Goal: Information Seeking & Learning: Learn about a topic

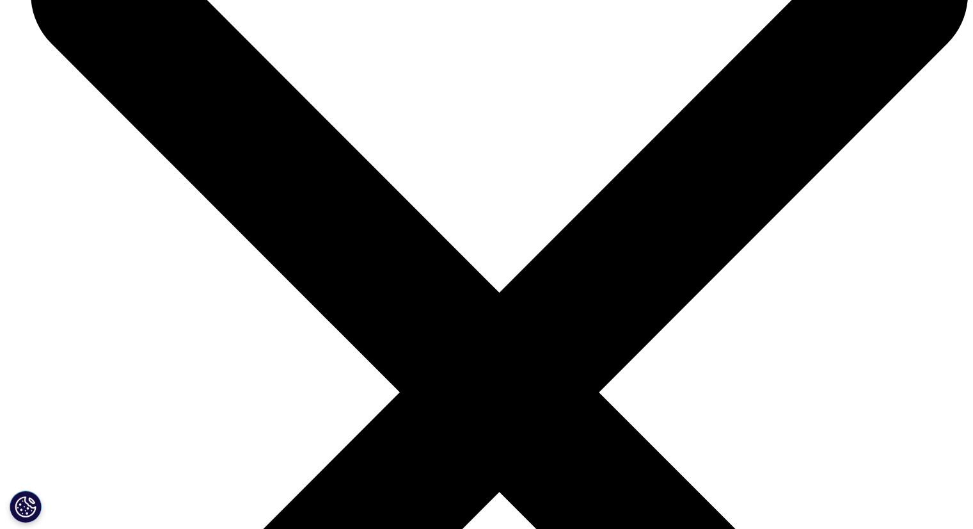
scroll to position [1453, 0]
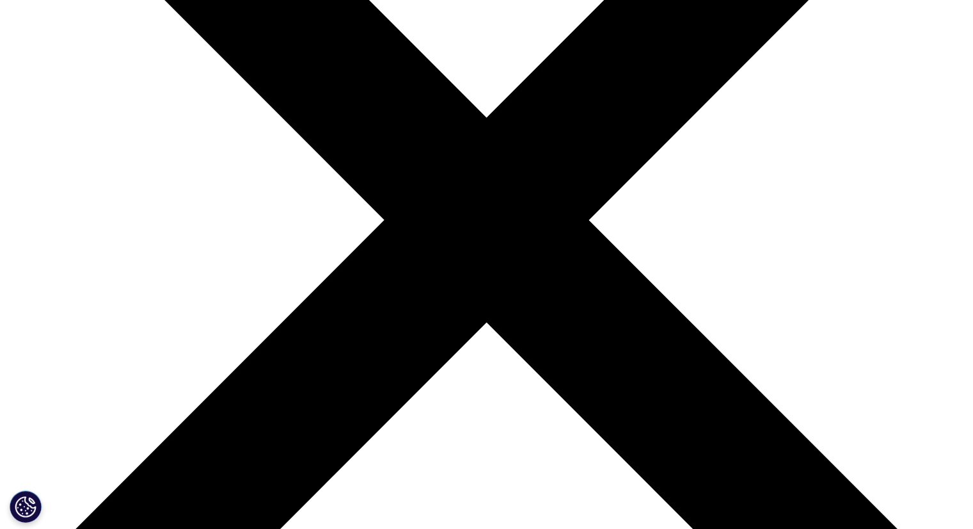
scroll to position [273, 0]
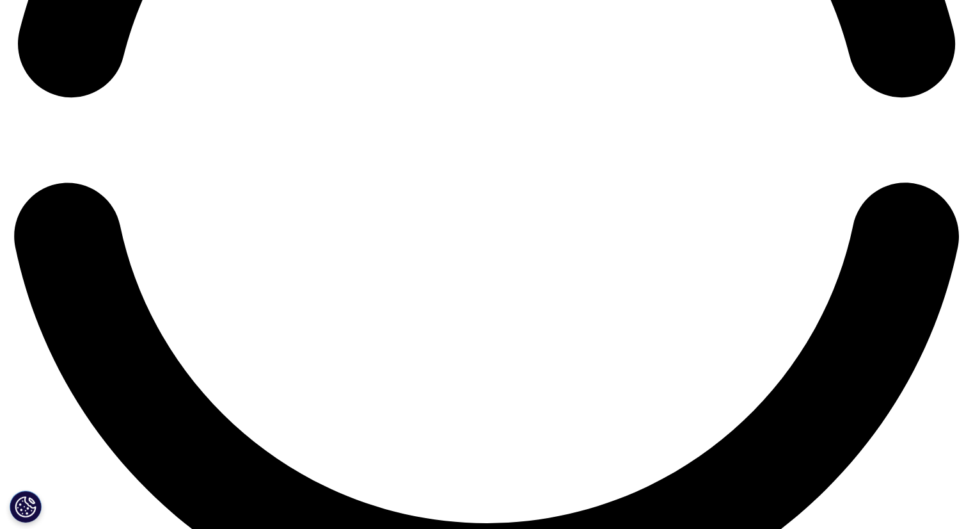
scroll to position [2385, 0]
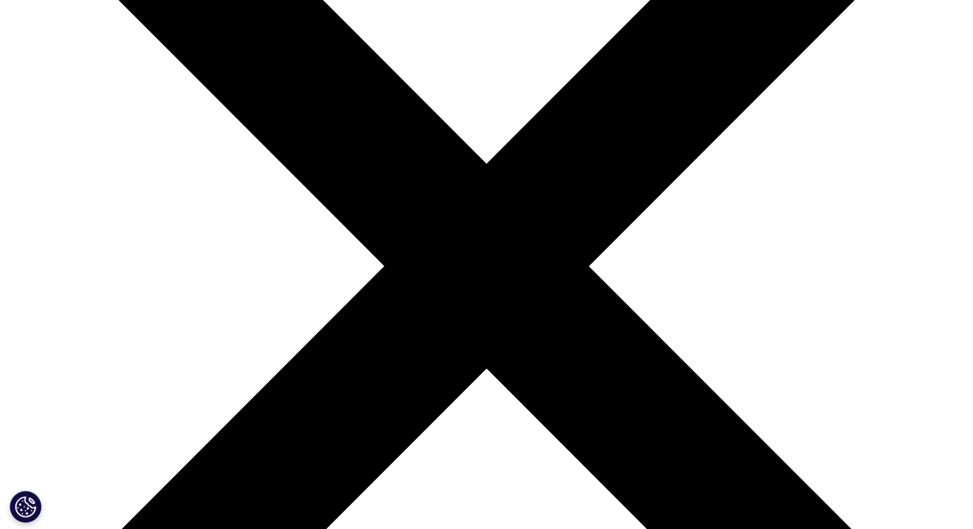
scroll to position [235, 0]
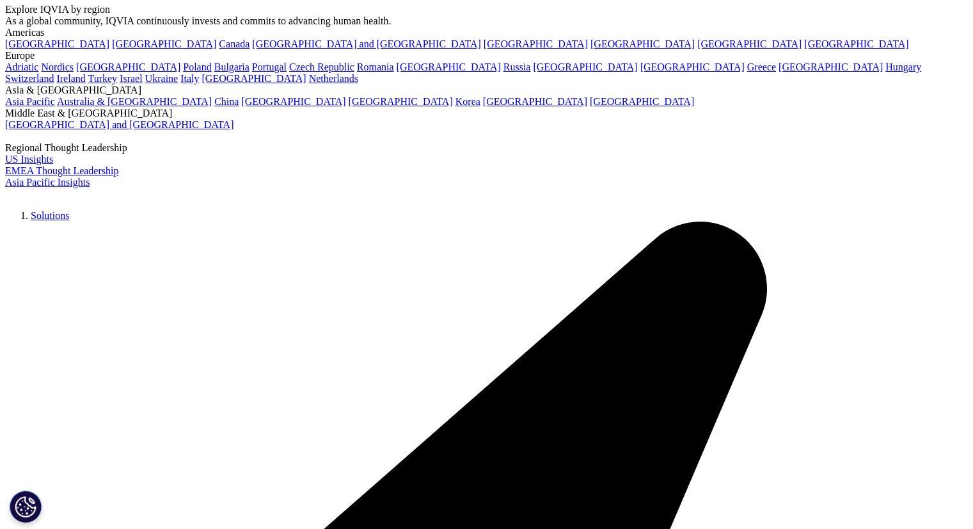
scroll to position [100, 0]
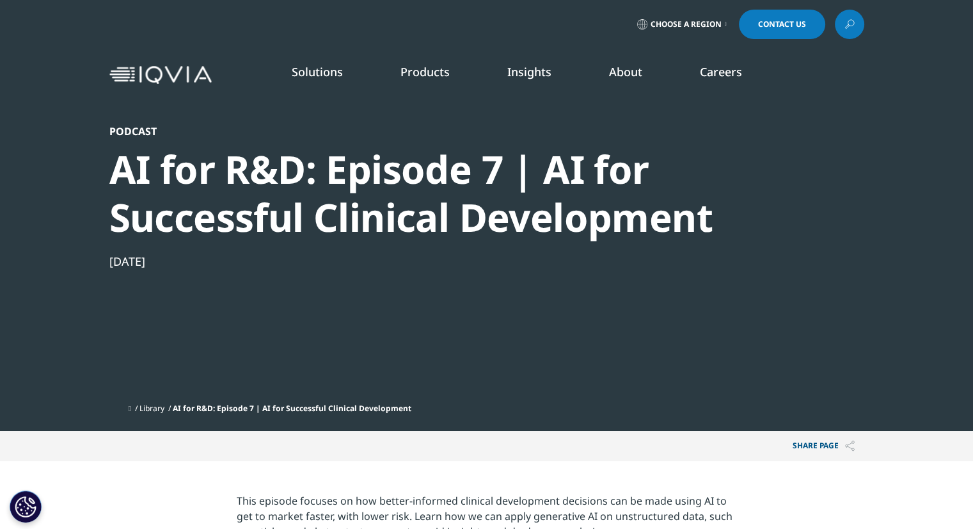
click at [171, 71] on img at bounding box center [160, 75] width 102 height 19
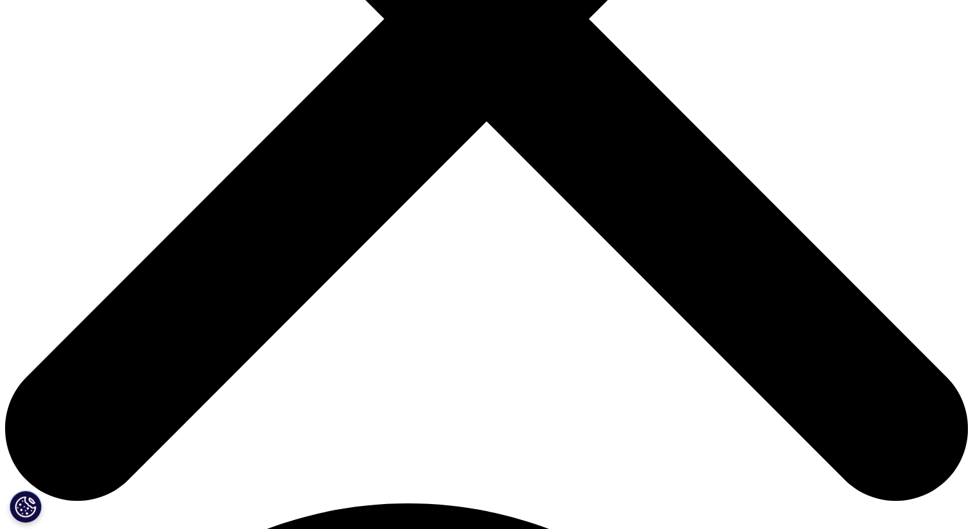
scroll to position [481, 0]
